Goal: Obtain resource: Download file/media

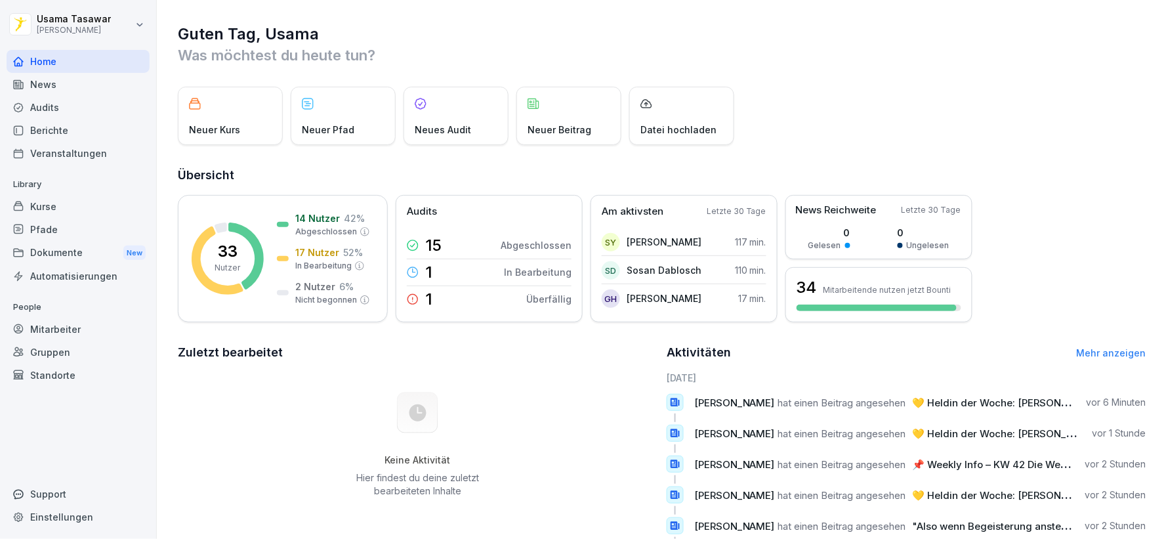
click at [59, 84] on div "News" at bounding box center [78, 84] width 143 height 23
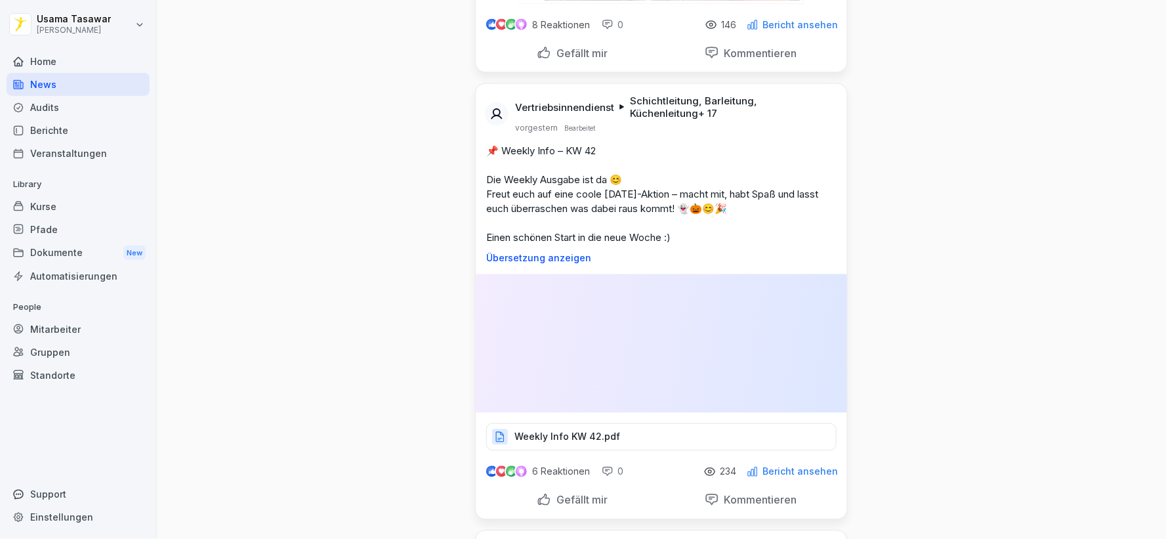
scroll to position [656, 0]
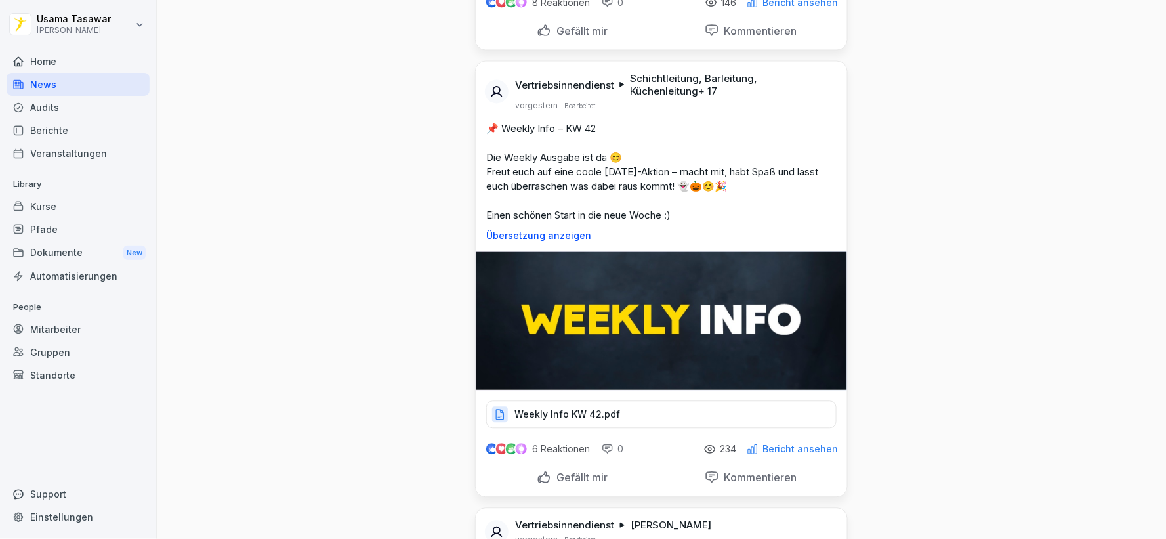
click at [623, 401] on div "Weekly Info KW 42.pdf" at bounding box center [661, 415] width 350 height 28
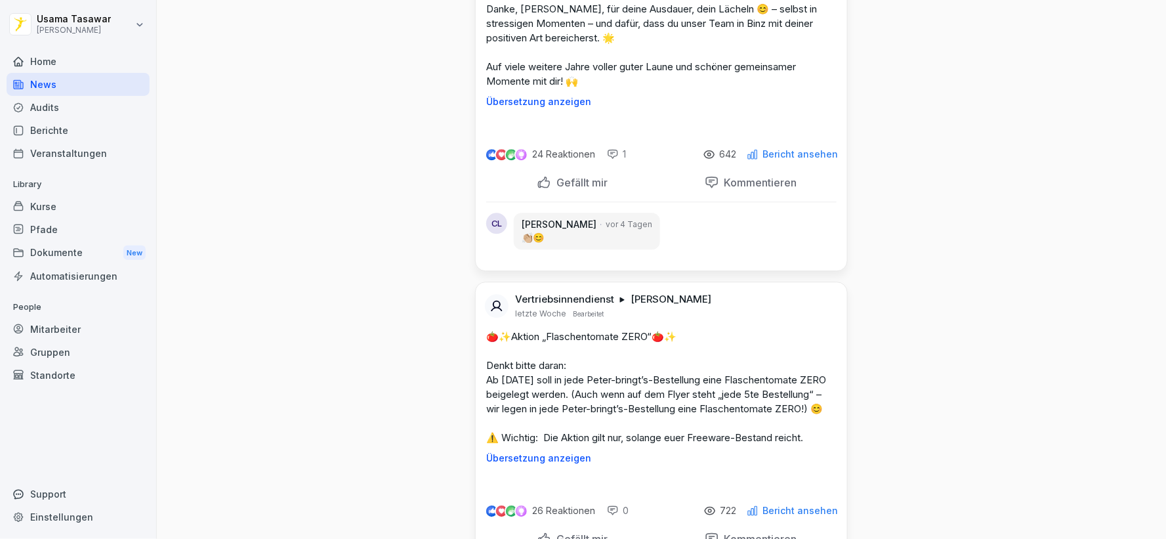
scroll to position [5467, 0]
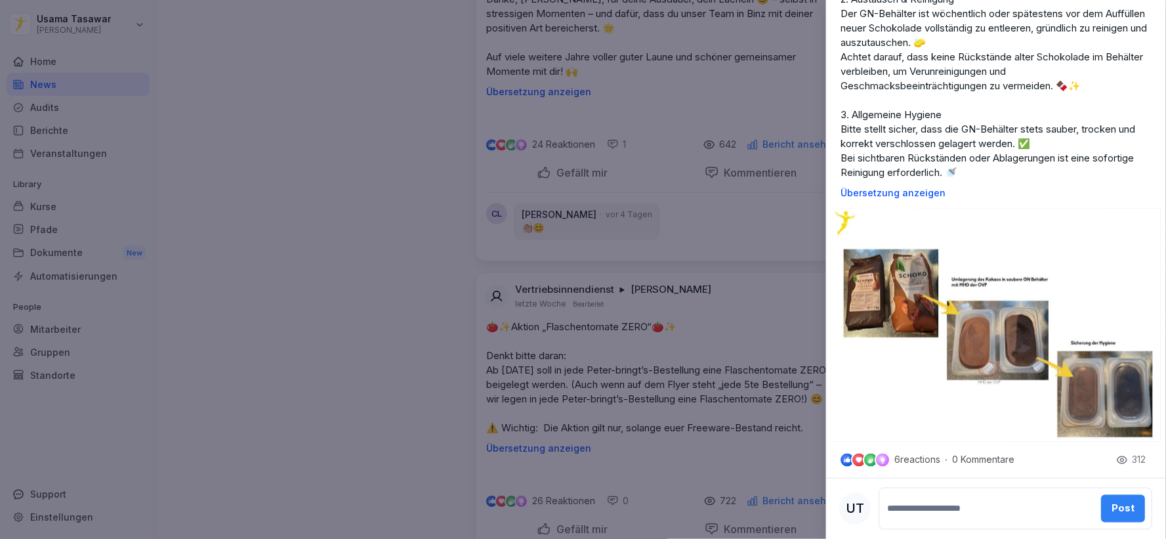
scroll to position [316, 0]
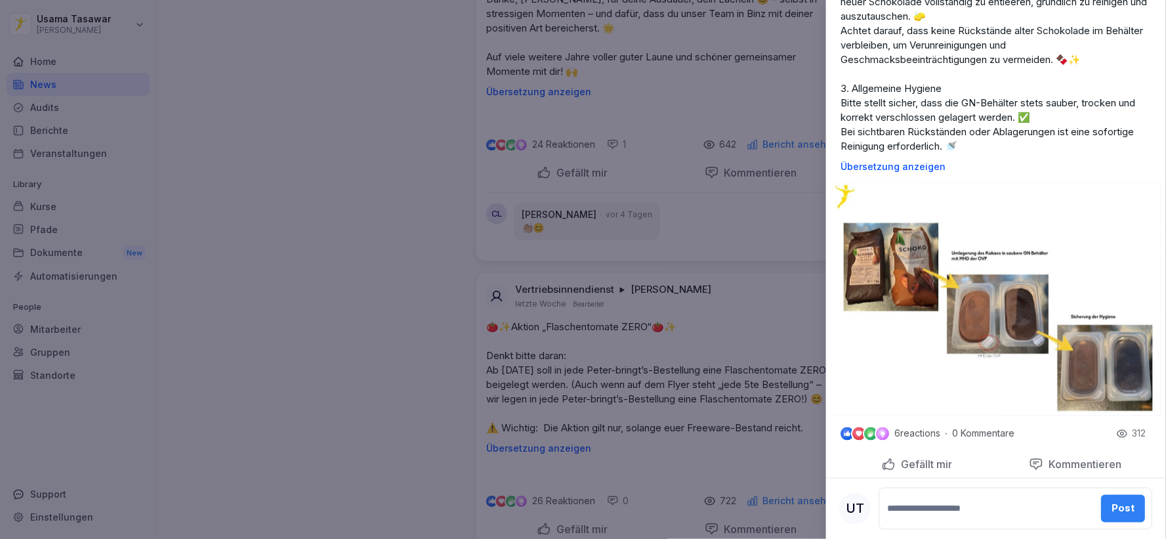
click at [970, 291] on img at bounding box center [996, 298] width 329 height 233
click at [375, 254] on div at bounding box center [583, 269] width 1166 height 539
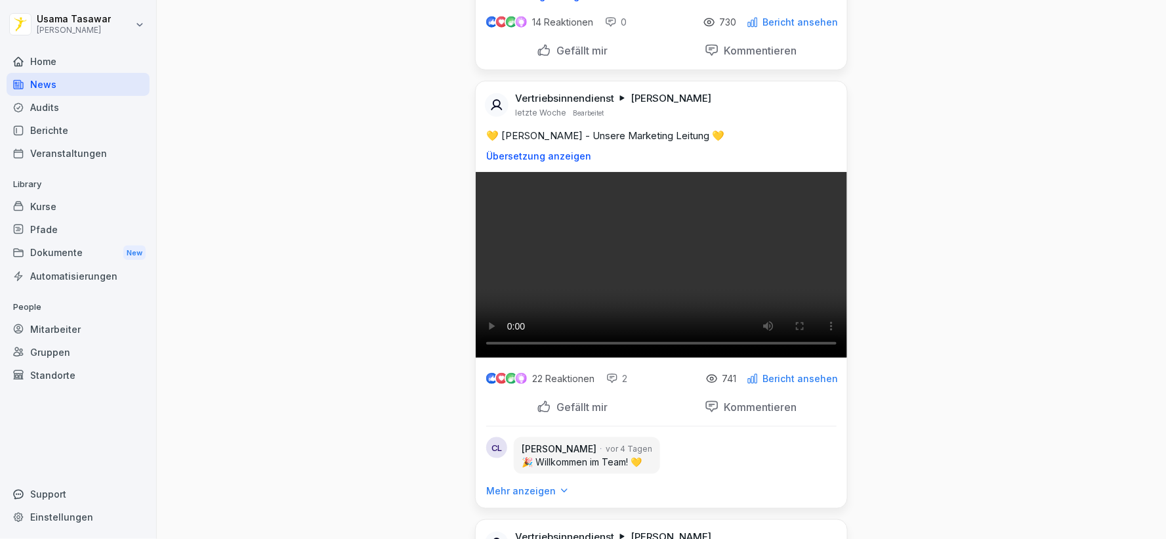
scroll to position [7726, 0]
